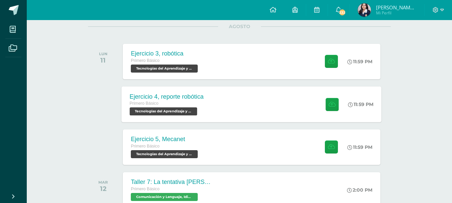
scroll to position [100, 0]
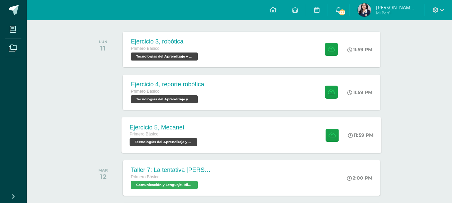
click at [248, 133] on div "Ejercicio 5, Mecanet Primero Básico Tecnologías del Aprendizaje y la Comunicaci…" at bounding box center [252, 135] width 260 height 36
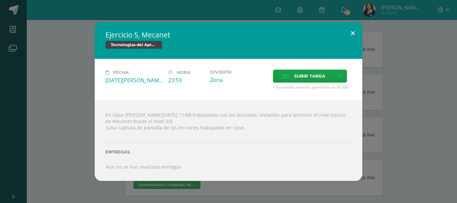
click at [353, 29] on button at bounding box center [352, 33] width 19 height 23
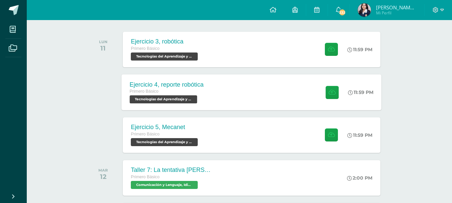
scroll to position [0, 0]
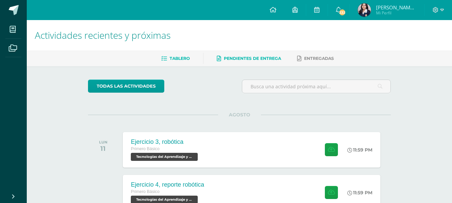
click at [273, 58] on span "Pendientes de entrega" at bounding box center [252, 58] width 57 height 5
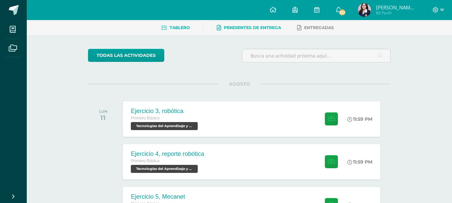
scroll to position [67, 0]
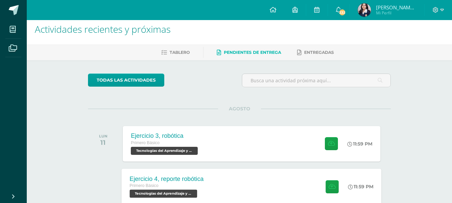
scroll to position [67, 0]
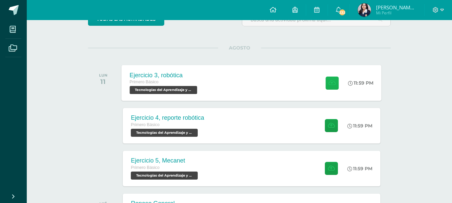
click at [326, 79] on button at bounding box center [331, 82] width 13 height 13
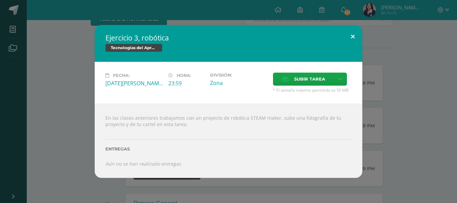
click at [356, 36] on button at bounding box center [352, 36] width 19 height 23
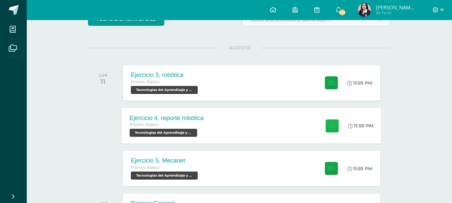
click at [331, 132] on button at bounding box center [331, 125] width 13 height 13
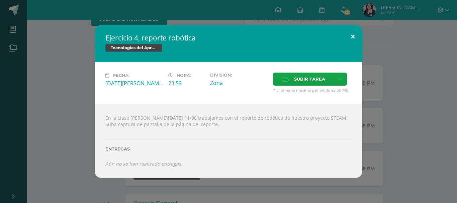
click at [350, 33] on button at bounding box center [352, 36] width 19 height 23
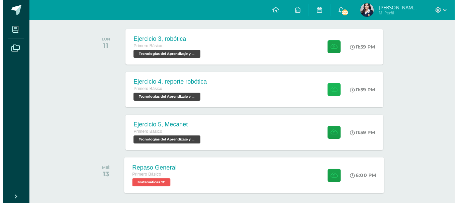
scroll to position [64, 0]
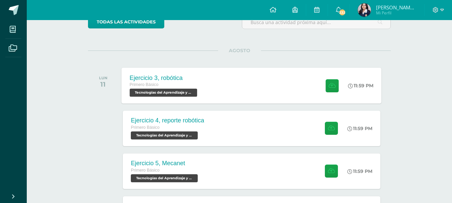
click at [277, 85] on div "Ejercicio 3, robótica Primero Básico Tecnologías del Aprendizaje y la Comunicac…" at bounding box center [252, 86] width 260 height 36
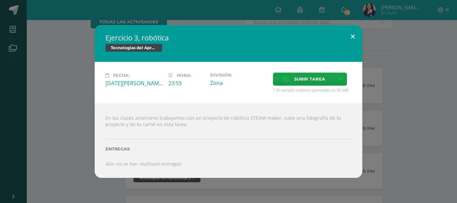
click at [353, 40] on button at bounding box center [352, 36] width 19 height 23
